Goal: Task Accomplishment & Management: Manage account settings

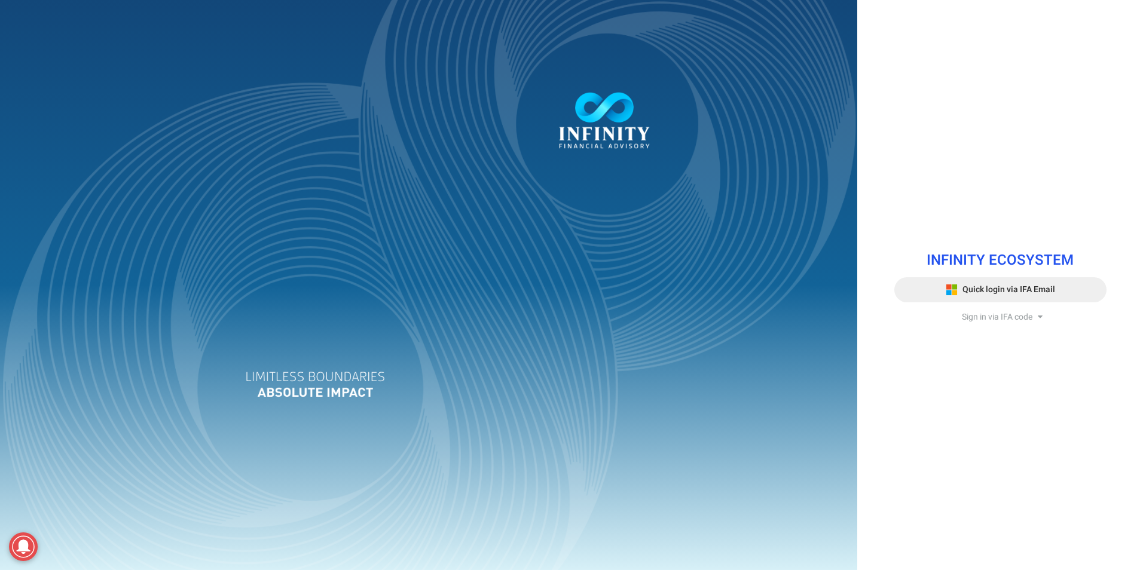
drag, startPoint x: 1004, startPoint y: 284, endPoint x: 992, endPoint y: 283, distance: 11.5
click at [1002, 284] on span "Quick login via IFA Email" at bounding box center [1008, 289] width 93 height 13
click at [995, 283] on span "Quick login via IFA Email" at bounding box center [1008, 289] width 93 height 13
click at [989, 284] on span "Quick login via IFA Email" at bounding box center [1008, 289] width 93 height 13
